Goal: Contribute content: Contribute content

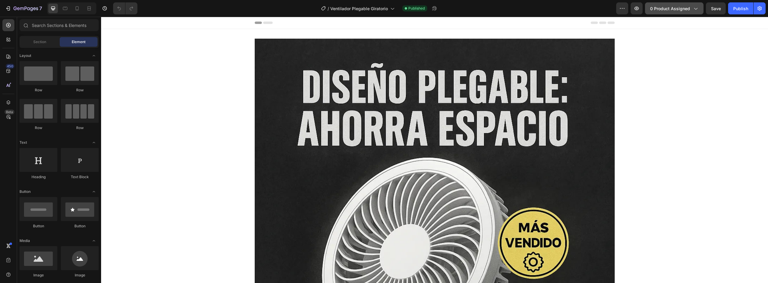
click at [668, 13] on button "0 product assigned" at bounding box center [674, 8] width 58 height 12
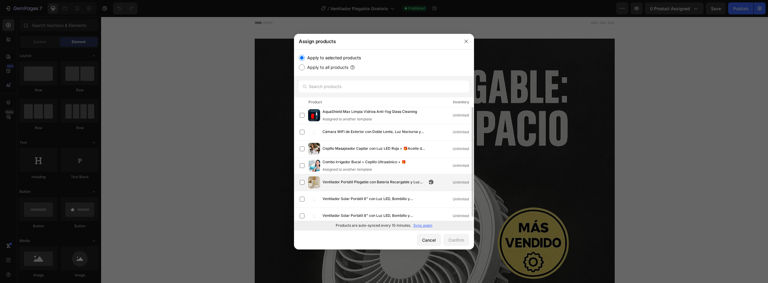
click at [350, 180] on span "Ventilador Portátil Plegable con Batería Recargable y Luz LED | Tecnotodo" at bounding box center [374, 182] width 104 height 7
click at [455, 232] on div "Cancel Confirm" at bounding box center [384, 240] width 180 height 19
click at [458, 235] on button "Confirm" at bounding box center [456, 240] width 26 height 12
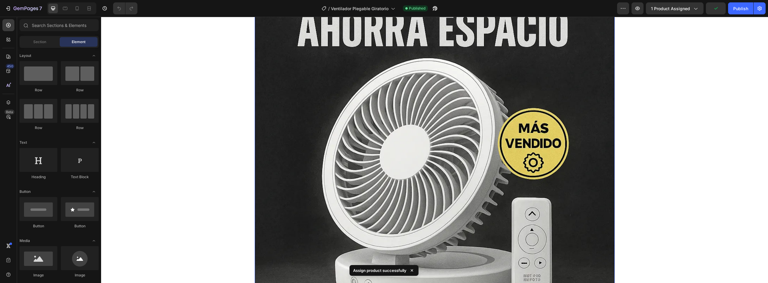
scroll to position [240, 0]
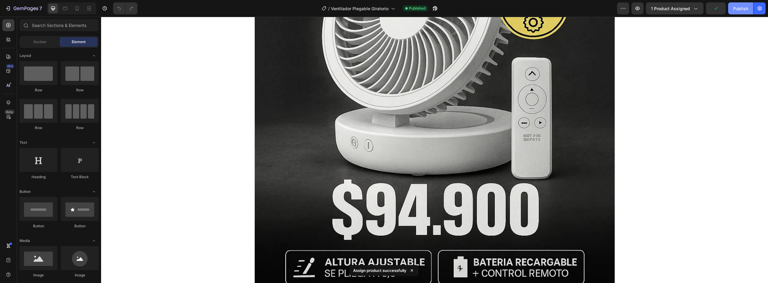
click at [738, 6] on div "Publish" at bounding box center [740, 8] width 15 height 6
click at [11, 10] on icon "button" at bounding box center [8, 8] width 6 height 6
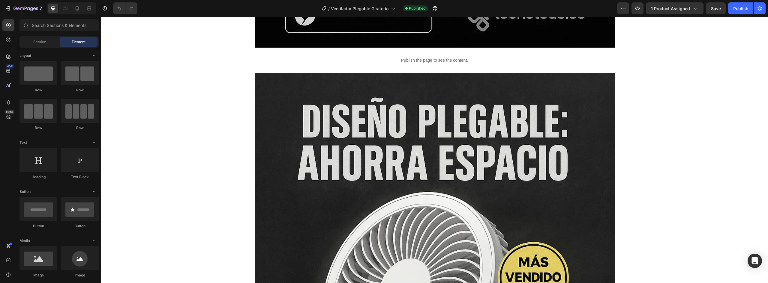
scroll to position [540, 0]
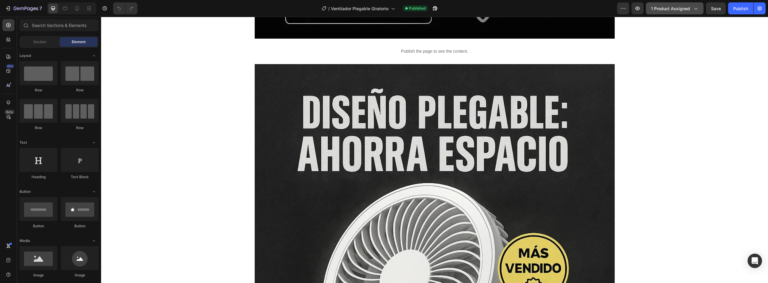
click at [690, 7] on span "1 product assigned" at bounding box center [670, 8] width 39 height 6
click at [76, 10] on icon at bounding box center [77, 8] width 6 height 6
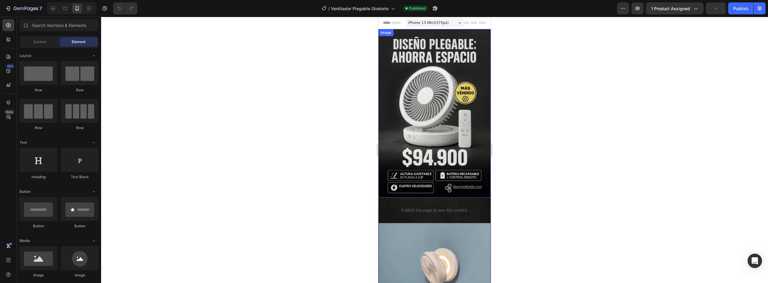
click at [425, 106] on img at bounding box center [434, 113] width 112 height 169
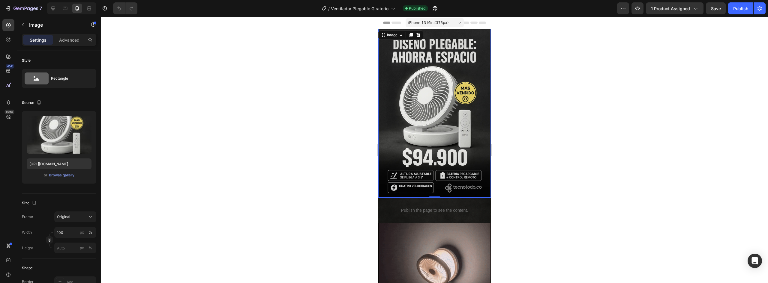
click at [654, 15] on div "7 Version history / Ventilador Plegable Giratorio Published Preview 1 product a…" at bounding box center [384, 8] width 768 height 17
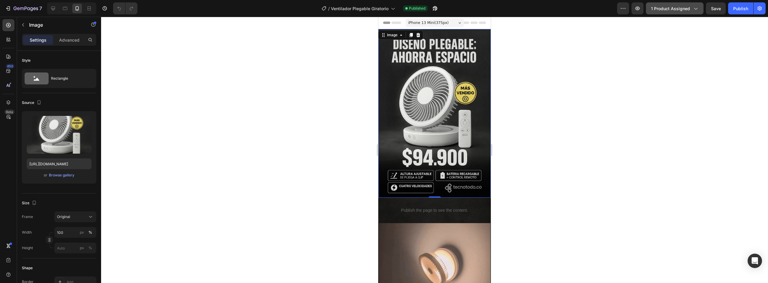
click at [659, 10] on span "1 product assigned" at bounding box center [670, 8] width 39 height 6
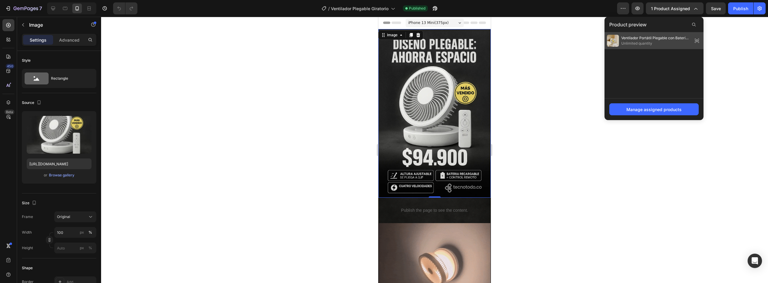
click at [689, 42] on span "Unlimited quantity" at bounding box center [655, 43] width 69 height 5
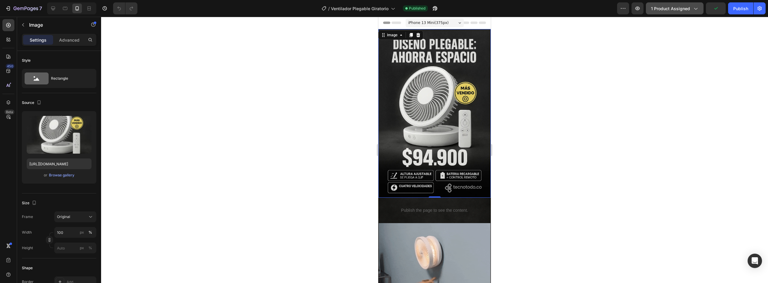
click at [671, 7] on span "1 product assigned" at bounding box center [670, 8] width 39 height 6
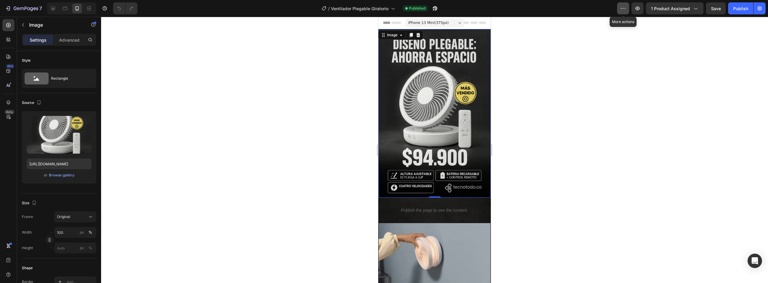
click at [625, 8] on icon "button" at bounding box center [623, 8] width 6 height 6
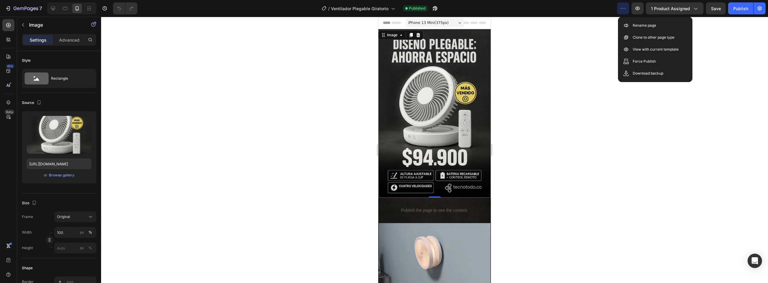
click at [625, 8] on icon "button" at bounding box center [623, 8] width 6 height 6
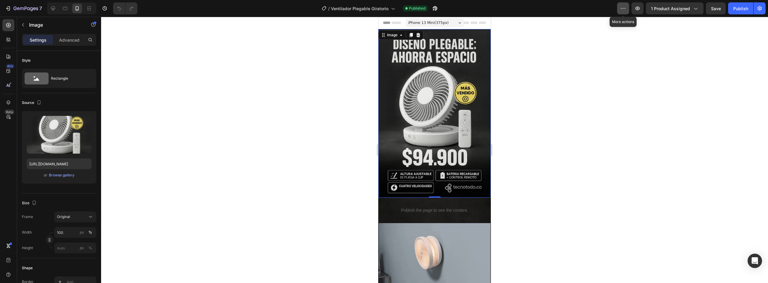
click at [625, 8] on icon "button" at bounding box center [623, 8] width 6 height 6
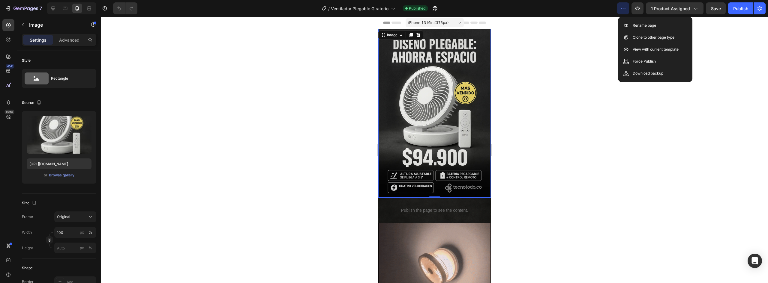
click at [625, 8] on icon "button" at bounding box center [623, 8] width 6 height 6
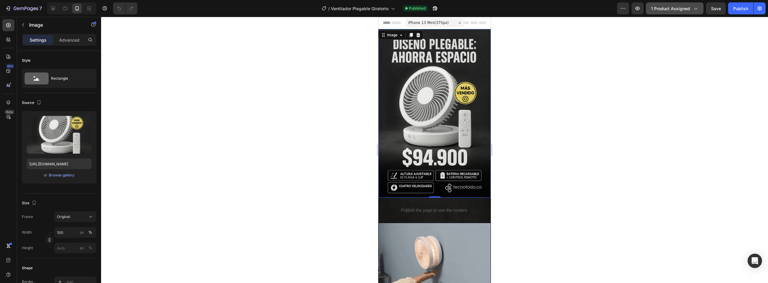
click at [702, 7] on button "1 product assigned" at bounding box center [675, 8] width 58 height 12
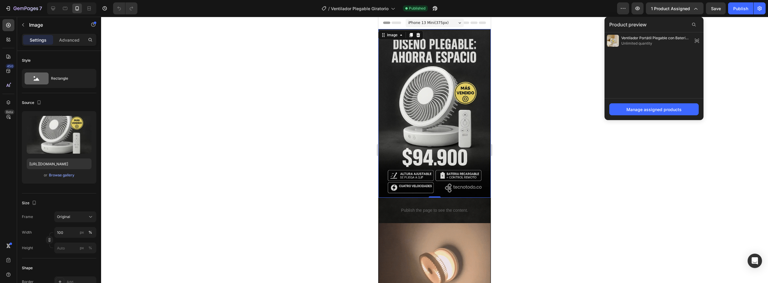
click at [650, 100] on div "Manage assigned products" at bounding box center [653, 109] width 99 height 22
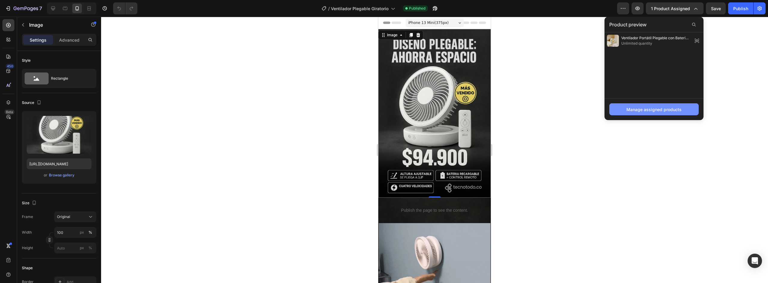
click at [650, 108] on div "Manage assigned products" at bounding box center [653, 109] width 55 height 6
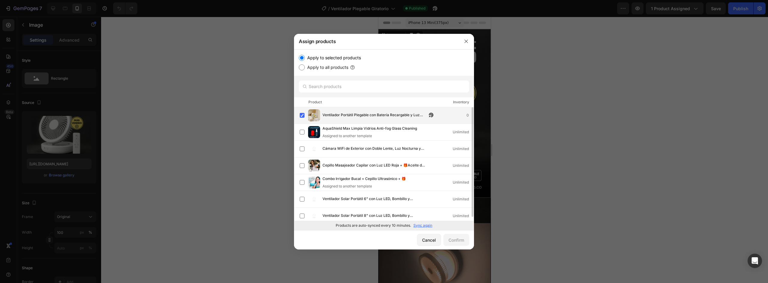
click at [330, 118] on span "Ventilador Portátil Plegable con Batería Recargable y Luz LED | Tecnotodo" at bounding box center [374, 115] width 104 height 7
click at [455, 245] on button "Confirm" at bounding box center [456, 240] width 26 height 12
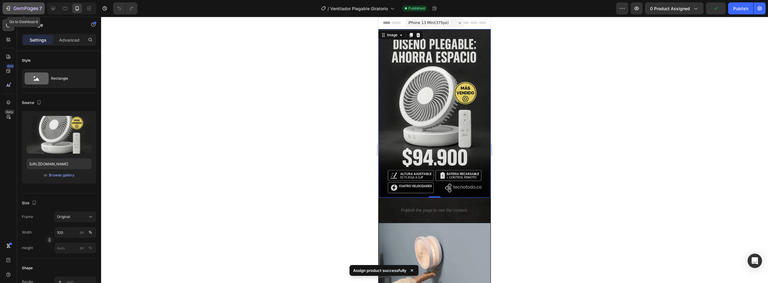
click at [12, 8] on div "7" at bounding box center [23, 8] width 37 height 7
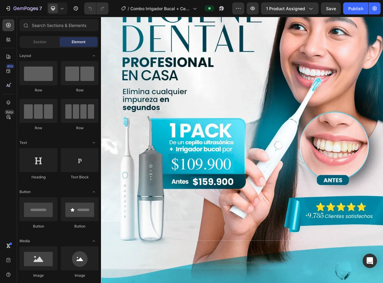
scroll to position [90, 0]
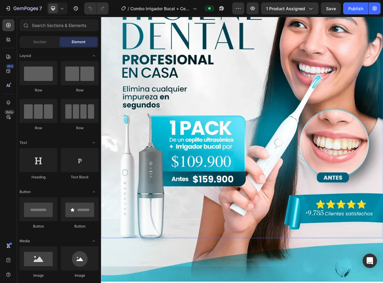
click at [242, 181] on img at bounding box center [281, 119] width 360 height 360
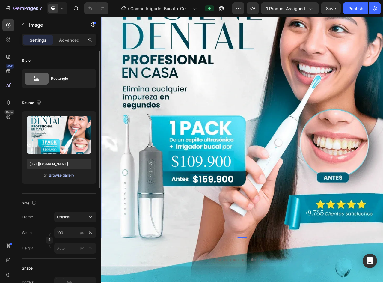
click at [63, 173] on div "Browse gallery" at bounding box center [61, 175] width 25 height 5
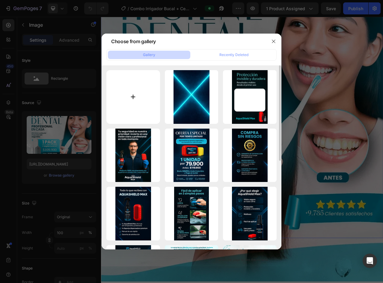
click at [136, 103] on input "file" at bounding box center [133, 97] width 54 height 54
type input "C:\fakepath\Group 18.webp"
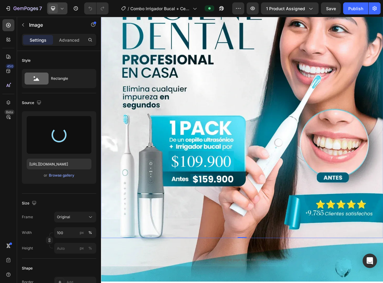
click at [62, 7] on icon at bounding box center [62, 8] width 6 height 6
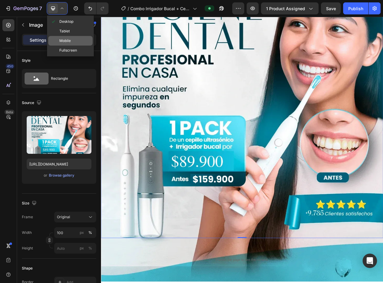
click at [66, 39] on span "Mobile" at bounding box center [64, 41] width 11 height 6
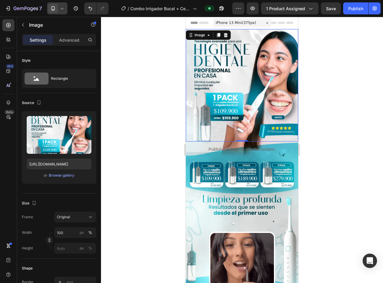
click at [235, 77] on img at bounding box center [242, 85] width 112 height 112
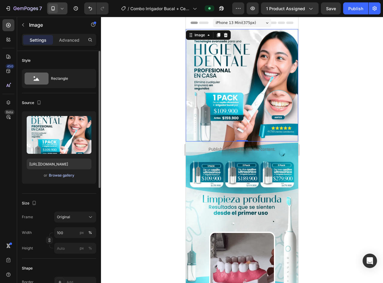
click at [69, 176] on div "Browse gallery" at bounding box center [61, 175] width 25 height 5
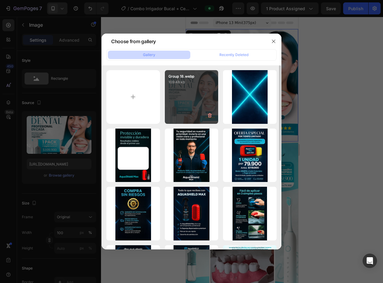
click at [193, 96] on div "Group 18.webp 109.48 kb" at bounding box center [192, 97] width 54 height 54
type input "[URL][DOMAIN_NAME]"
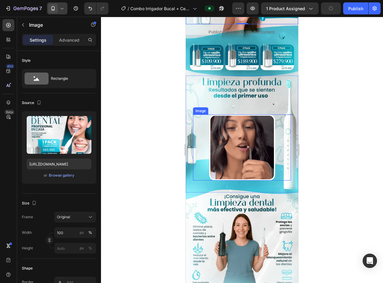
scroll to position [60, 0]
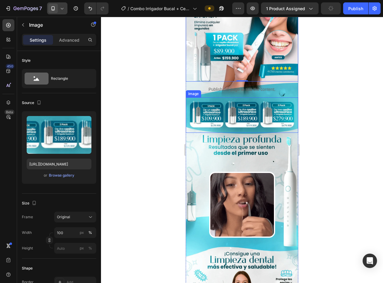
click at [245, 97] on img at bounding box center [242, 114] width 112 height 35
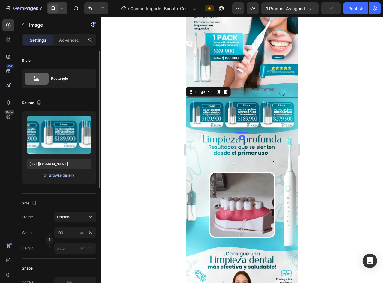
click at [59, 173] on div "Browse gallery" at bounding box center [61, 175] width 25 height 5
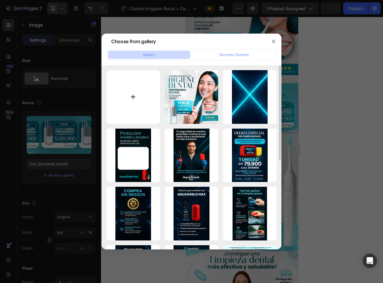
click at [145, 88] on input "file" at bounding box center [133, 97] width 54 height 54
type input "C:\fakepath\1747867343-Nueva imagen oferta-min (1) 1.webp"
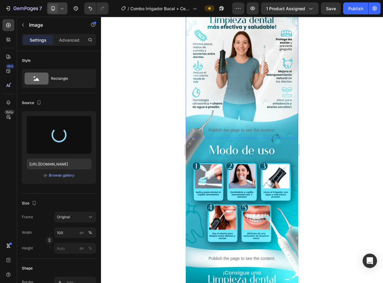
type input "[URL][DOMAIN_NAME]"
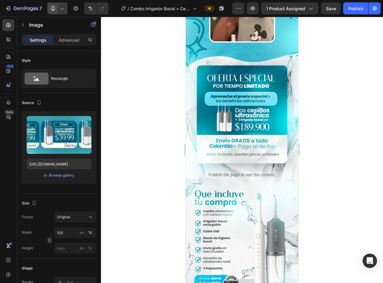
scroll to position [960, 0]
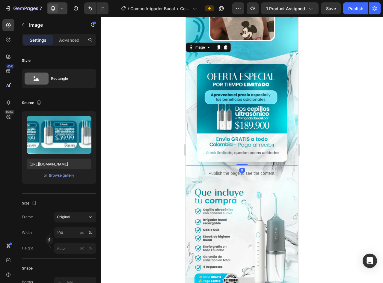
click at [245, 135] on img at bounding box center [242, 109] width 112 height 112
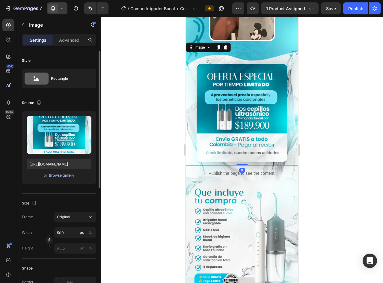
click at [59, 174] on div "Browse gallery" at bounding box center [61, 175] width 25 height 5
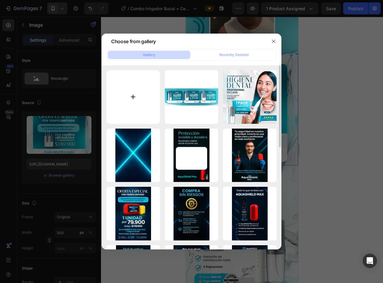
click at [145, 104] on input "file" at bounding box center [133, 97] width 54 height 54
type input "C:\fakepath\Group 17.webp"
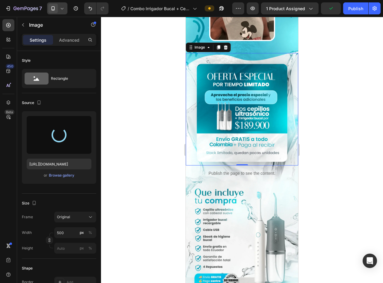
type input "[URL][DOMAIN_NAME]"
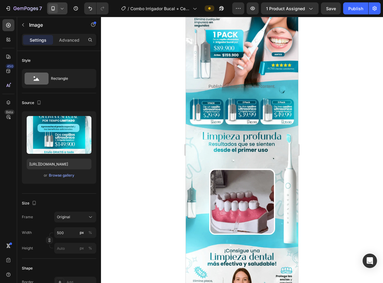
scroll to position [0, 0]
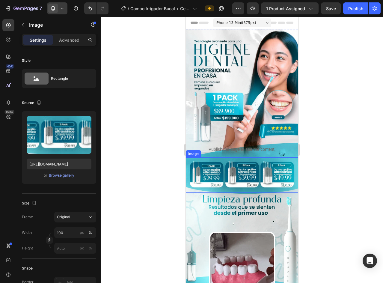
click at [236, 159] on img at bounding box center [242, 174] width 112 height 35
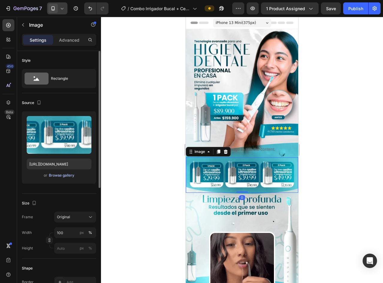
click at [64, 178] on button "Browse gallery" at bounding box center [62, 175] width 26 height 6
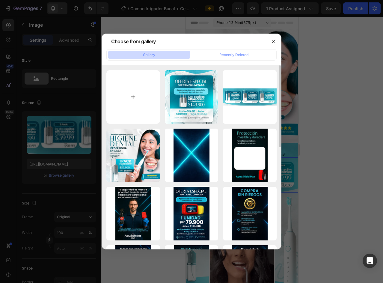
click at [133, 100] on input "file" at bounding box center [133, 97] width 54 height 54
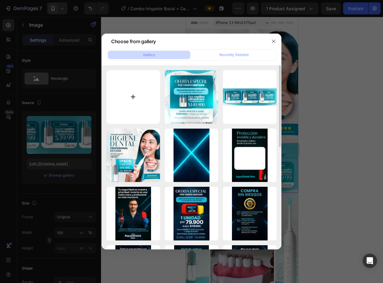
type input "C:\fakepath\Group 20.webp"
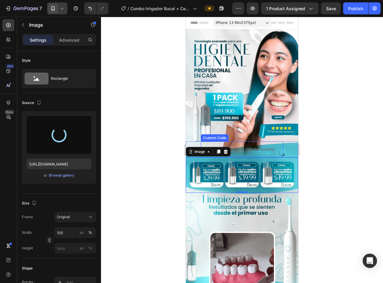
type input "[URL][DOMAIN_NAME]"
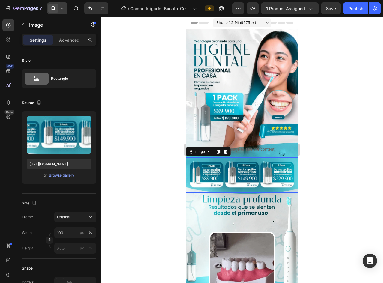
click at [359, 157] on div at bounding box center [242, 150] width 282 height 266
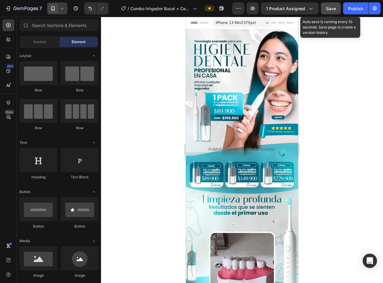
click at [337, 4] on button "Save" at bounding box center [331, 8] width 20 height 12
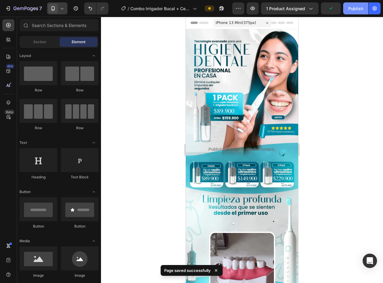
click at [353, 10] on div "Publish" at bounding box center [356, 8] width 15 height 6
